Goal: Task Accomplishment & Management: Complete application form

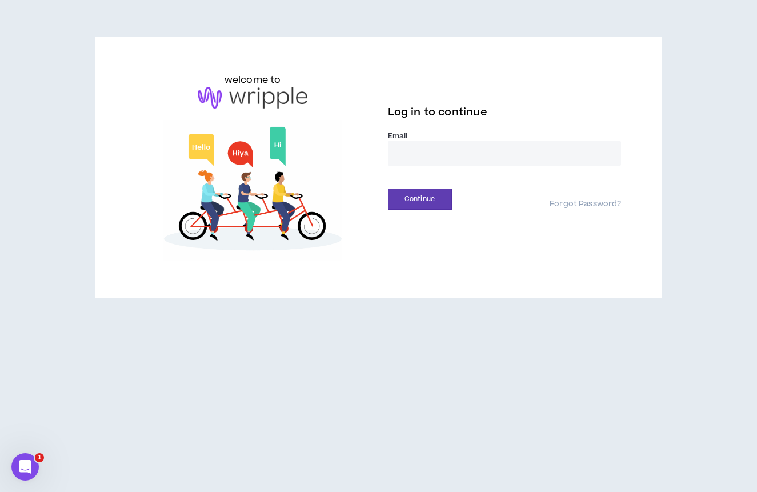
type input "**********"
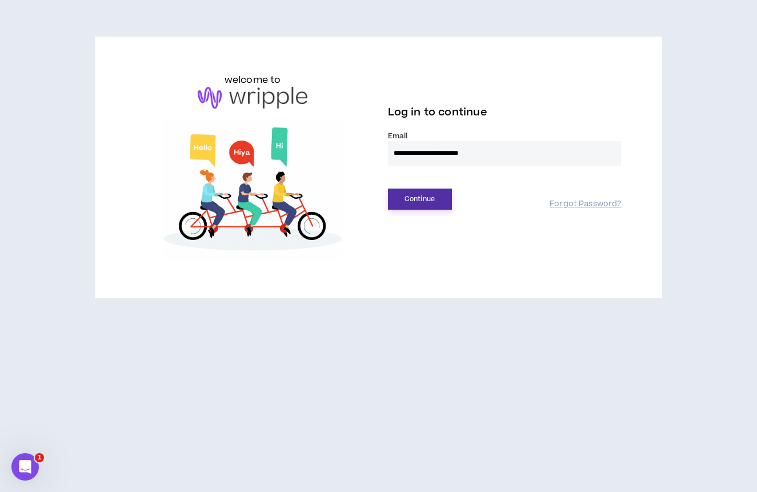
click at [436, 200] on button "Continue" at bounding box center [420, 198] width 64 height 21
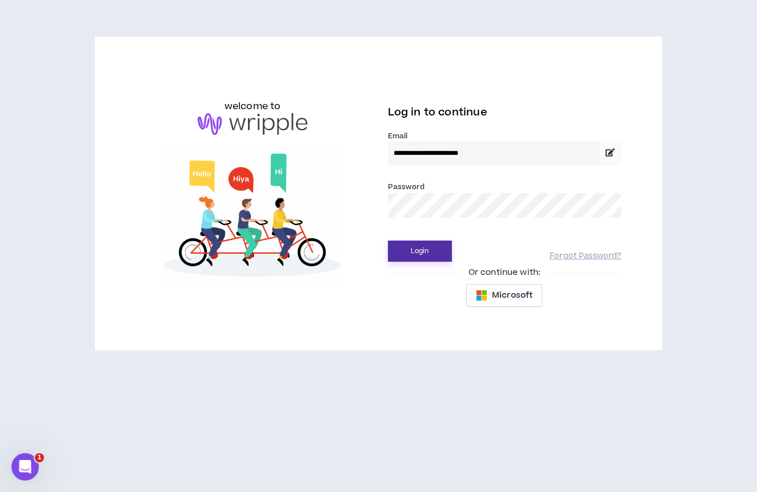
click at [437, 244] on button "Login" at bounding box center [420, 250] width 64 height 21
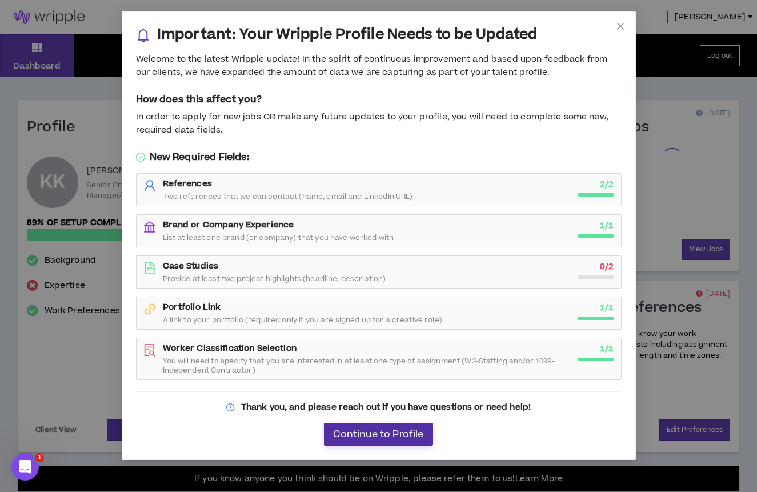
click at [412, 436] on span "Continue to Profile" at bounding box center [378, 434] width 90 height 11
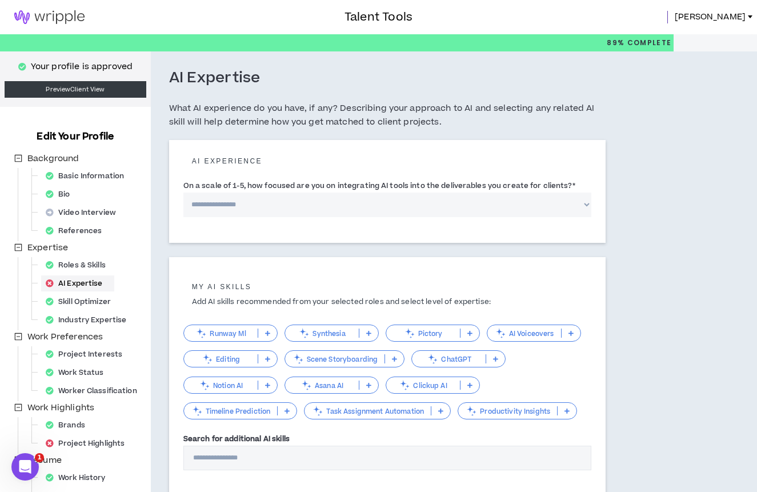
click at [85, 11] on img at bounding box center [49, 17] width 99 height 14
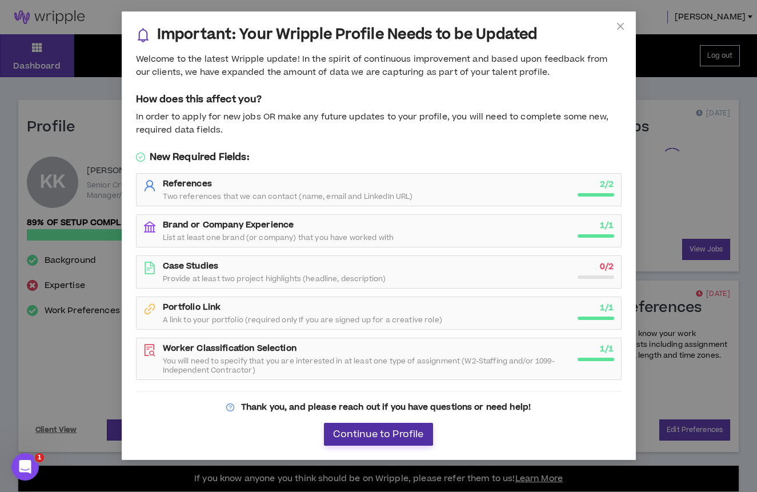
click at [398, 436] on span "Continue to Profile" at bounding box center [378, 434] width 90 height 11
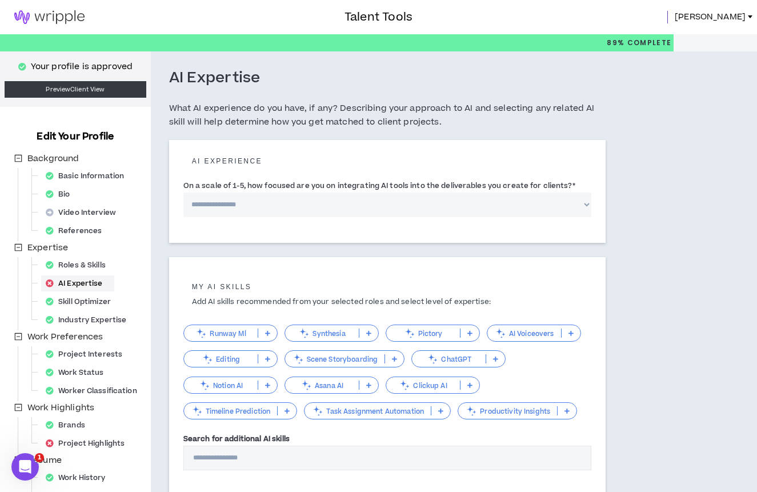
click at [726, 19] on span "[PERSON_NAME]" at bounding box center [709, 17] width 71 height 13
click at [600, 94] on div "AI Expertise What AI experience do you have, if any? Describing your approach t…" at bounding box center [387, 104] width 436 height 71
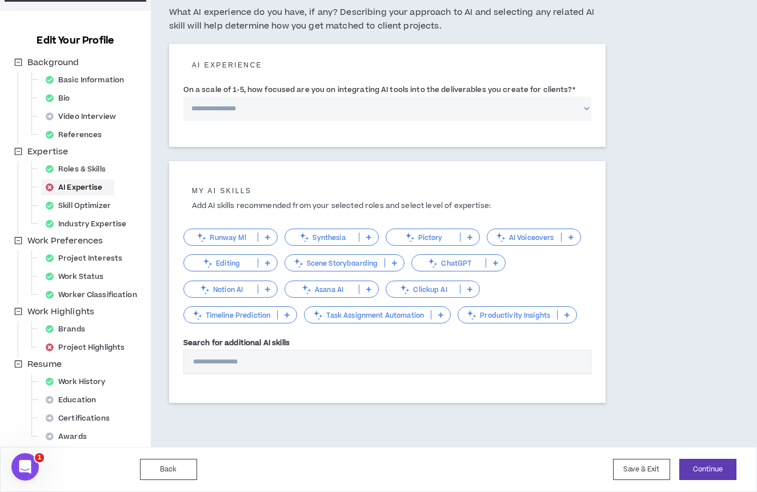
scroll to position [96, 0]
click at [692, 471] on button "Continue" at bounding box center [707, 469] width 57 height 21
click at [654, 468] on button "Save & Exit" at bounding box center [641, 469] width 57 height 21
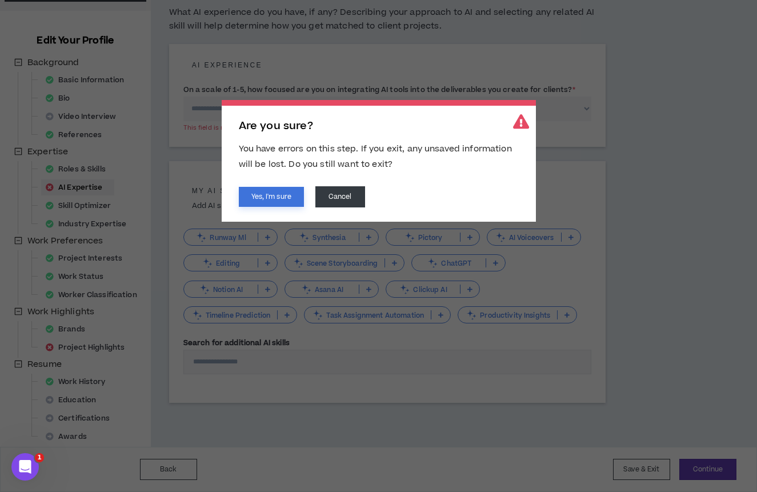
click at [286, 196] on button "Yes, I'm sure" at bounding box center [271, 197] width 65 height 20
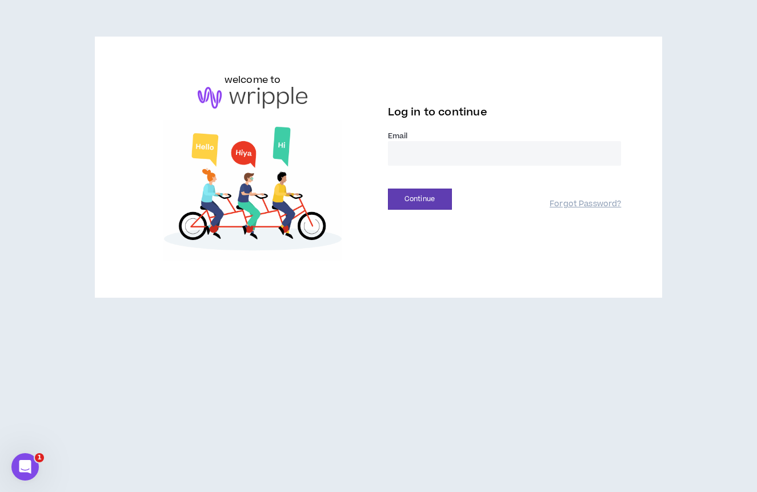
type input "**********"
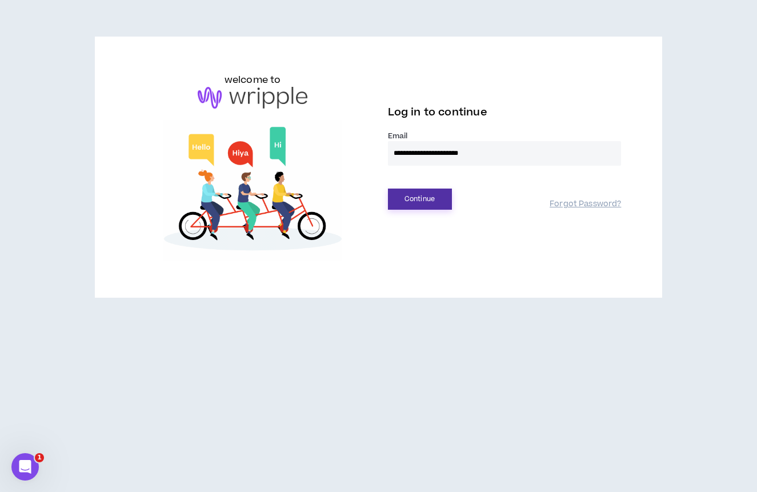
click at [414, 193] on button "Continue" at bounding box center [420, 198] width 64 height 21
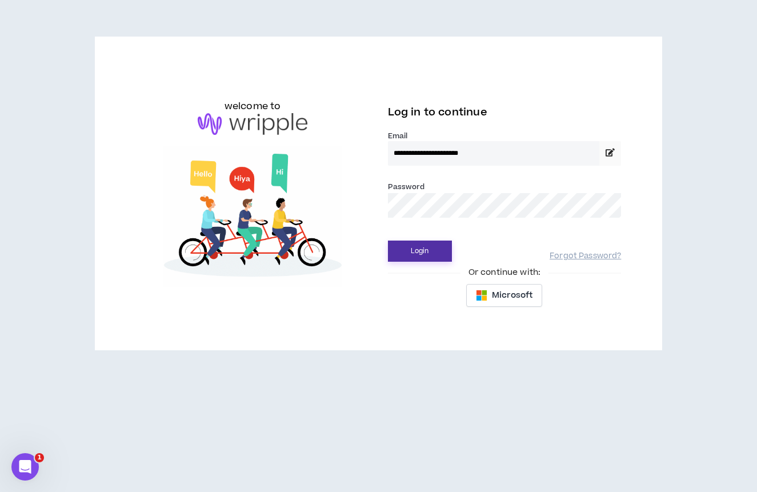
click at [418, 259] on button "Login" at bounding box center [420, 250] width 64 height 21
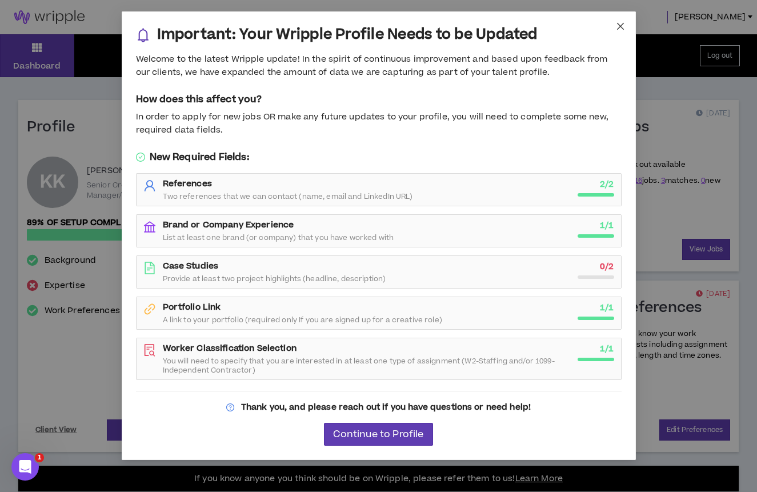
click at [619, 23] on icon "close" at bounding box center [620, 26] width 9 height 9
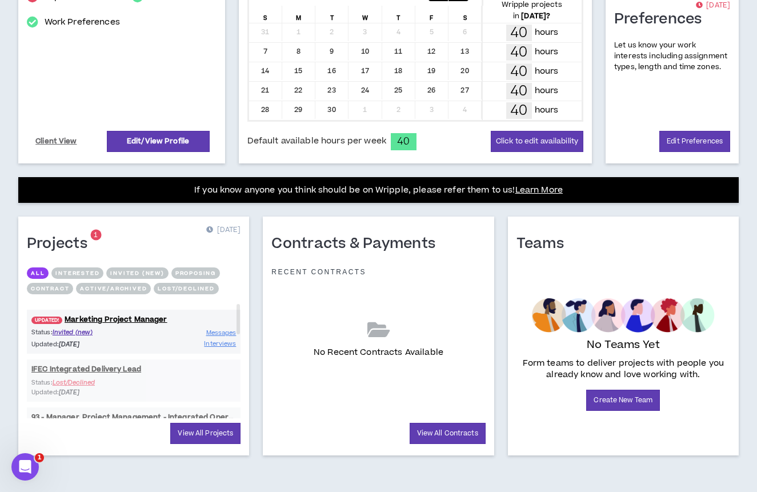
scroll to position [288, 0]
click at [142, 320] on link "UPDATED! Marketing Project Manager" at bounding box center [134, 319] width 214 height 11
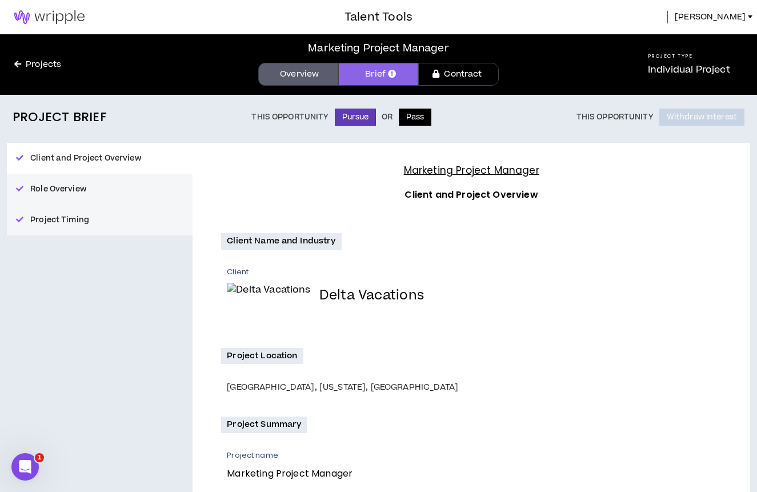
click at [413, 121] on button "Pass" at bounding box center [415, 117] width 33 height 17
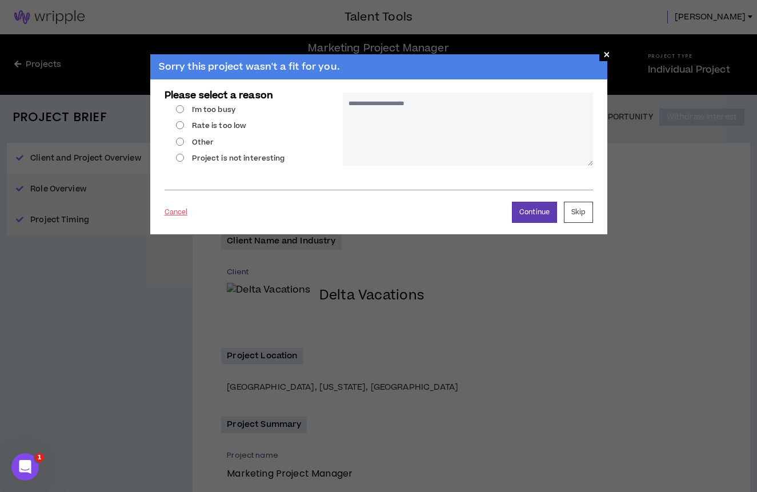
click at [181, 130] on label "Rate is too low" at bounding box center [211, 126] width 71 height 10
radio input "****"
click at [525, 213] on button "Continue" at bounding box center [534, 212] width 45 height 21
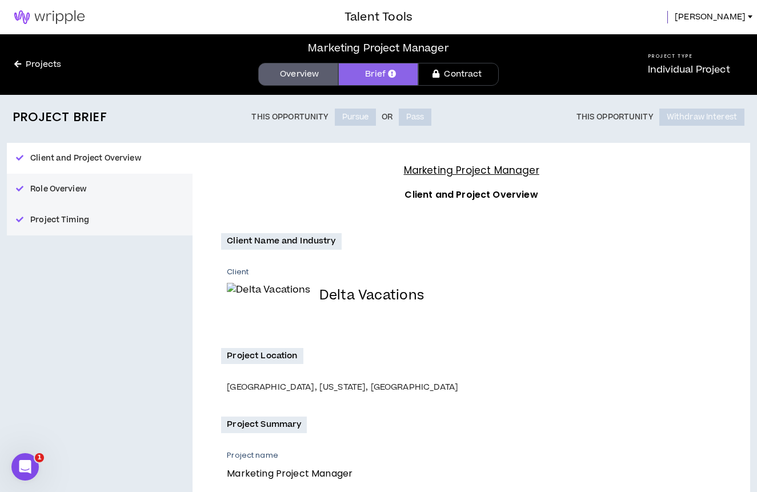
click at [58, 20] on img at bounding box center [49, 17] width 99 height 14
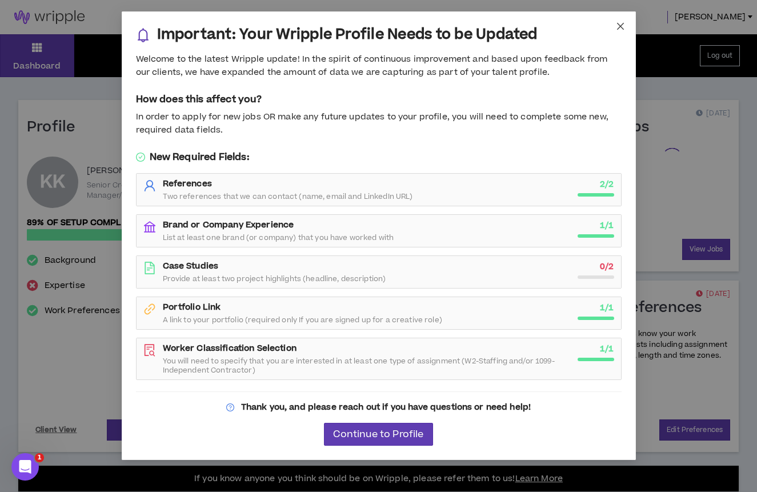
click at [624, 31] on span "Close" at bounding box center [620, 26] width 31 height 31
